Goal: Transaction & Acquisition: Download file/media

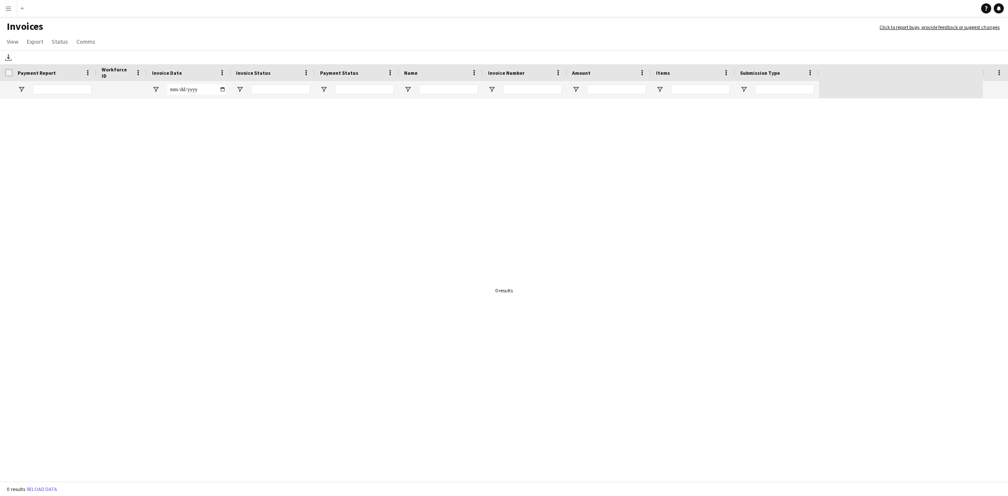
click at [9, 10] on app-icon "Menu" at bounding box center [8, 8] width 7 height 7
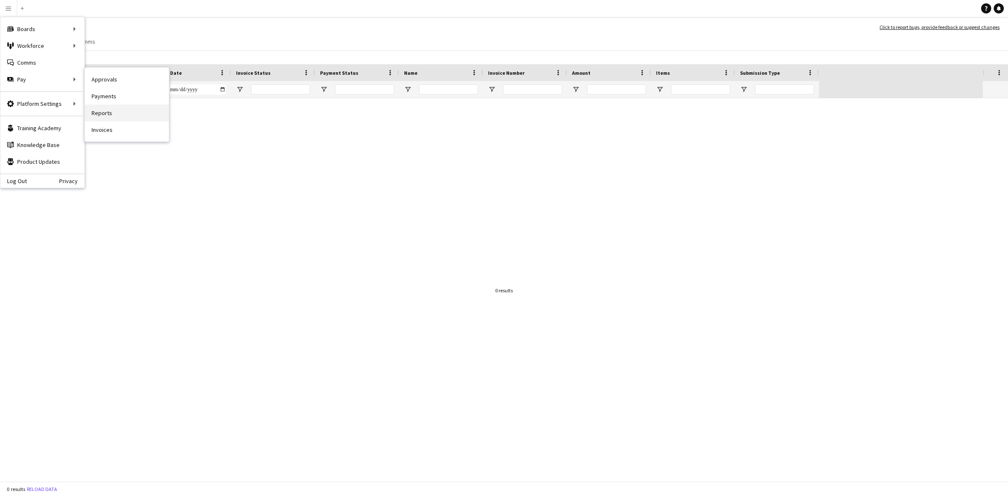
click at [105, 114] on link "Reports" at bounding box center [127, 113] width 84 height 17
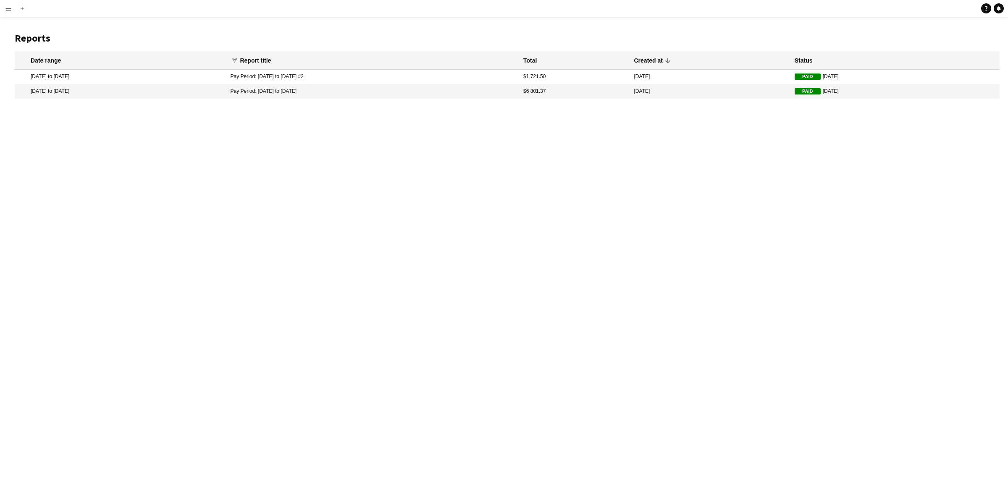
click at [177, 92] on mat-cell "[DATE] to [DATE]" at bounding box center [121, 91] width 212 height 14
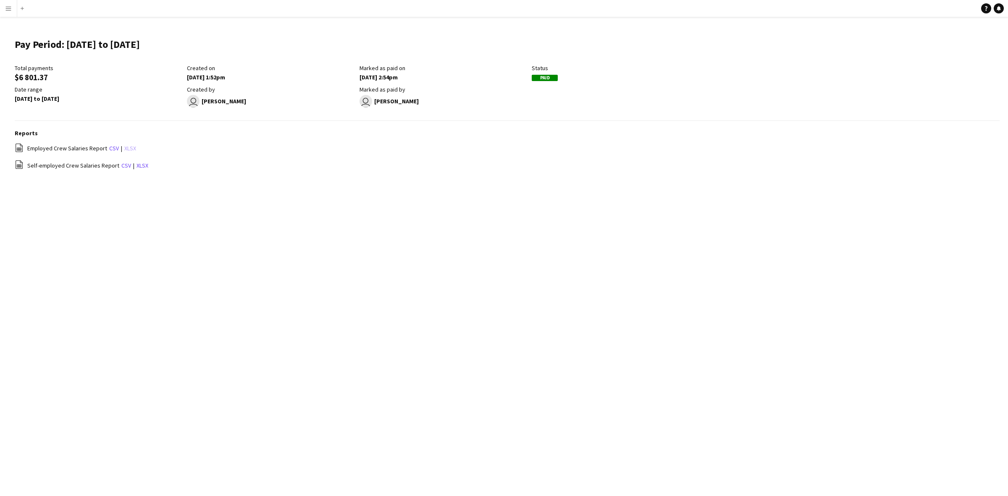
click at [125, 146] on link "xlsx" at bounding box center [130, 149] width 12 height 8
click at [124, 146] on link "xlsx" at bounding box center [130, 149] width 12 height 8
click at [139, 164] on link "xlsx" at bounding box center [143, 166] width 12 height 8
click at [7, 11] on app-icon "Menu" at bounding box center [8, 8] width 7 height 7
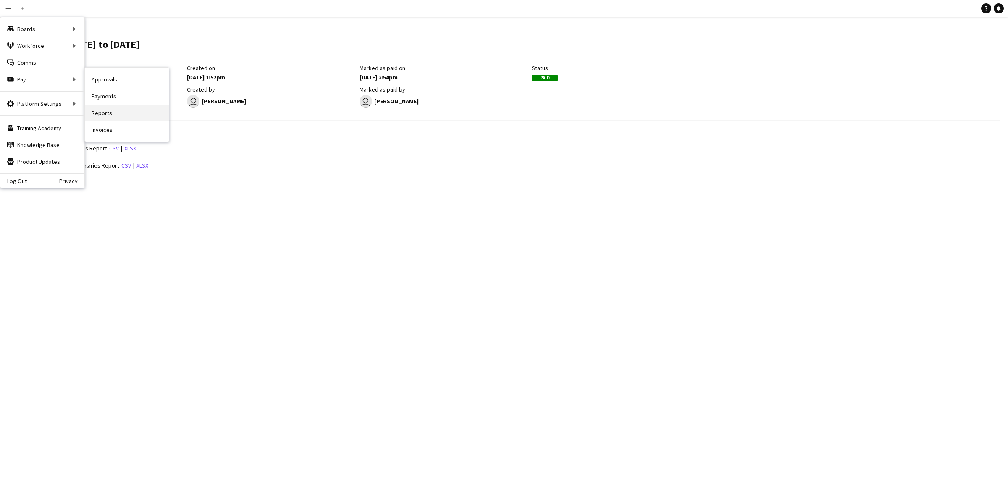
click at [95, 108] on link "Reports" at bounding box center [127, 113] width 84 height 17
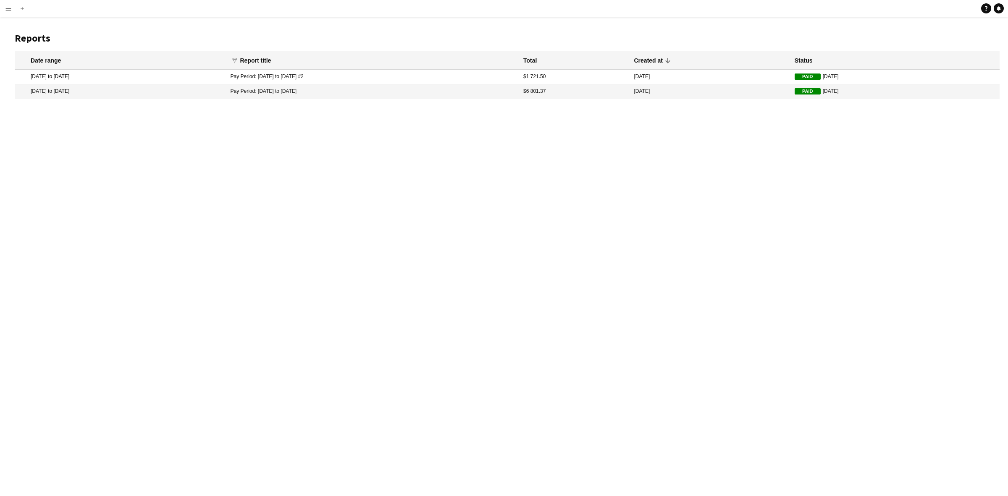
click at [226, 76] on mat-cell "[DATE] to [DATE]" at bounding box center [121, 77] width 212 height 14
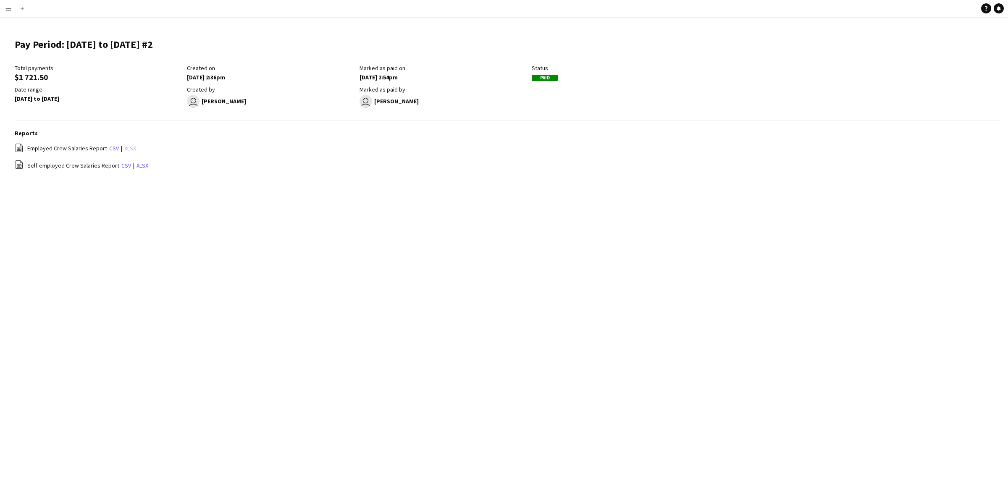
click at [128, 145] on link "xlsx" at bounding box center [130, 149] width 12 height 8
click at [137, 165] on link "xlsx" at bounding box center [143, 166] width 12 height 8
